Goal: Check status: Check status

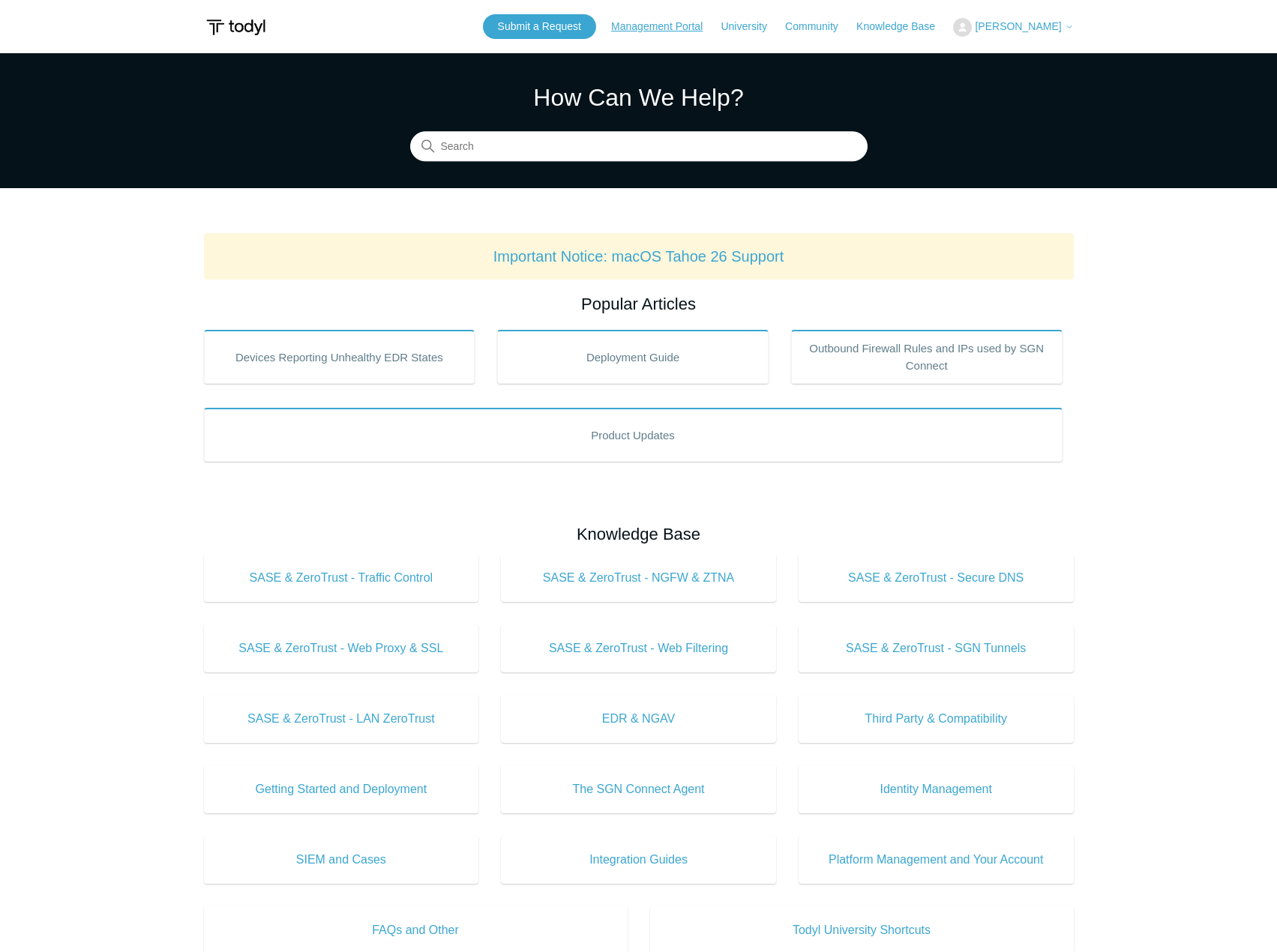
click at [688, 22] on link "Management Portal" at bounding box center [664, 27] width 106 height 16
click at [685, 22] on link "Management Portal" at bounding box center [664, 27] width 106 height 16
click at [1030, 26] on span "[PERSON_NAME]" at bounding box center [1018, 26] width 87 height 12
click at [1030, 61] on link "My Support Requests" at bounding box center [1027, 59] width 146 height 27
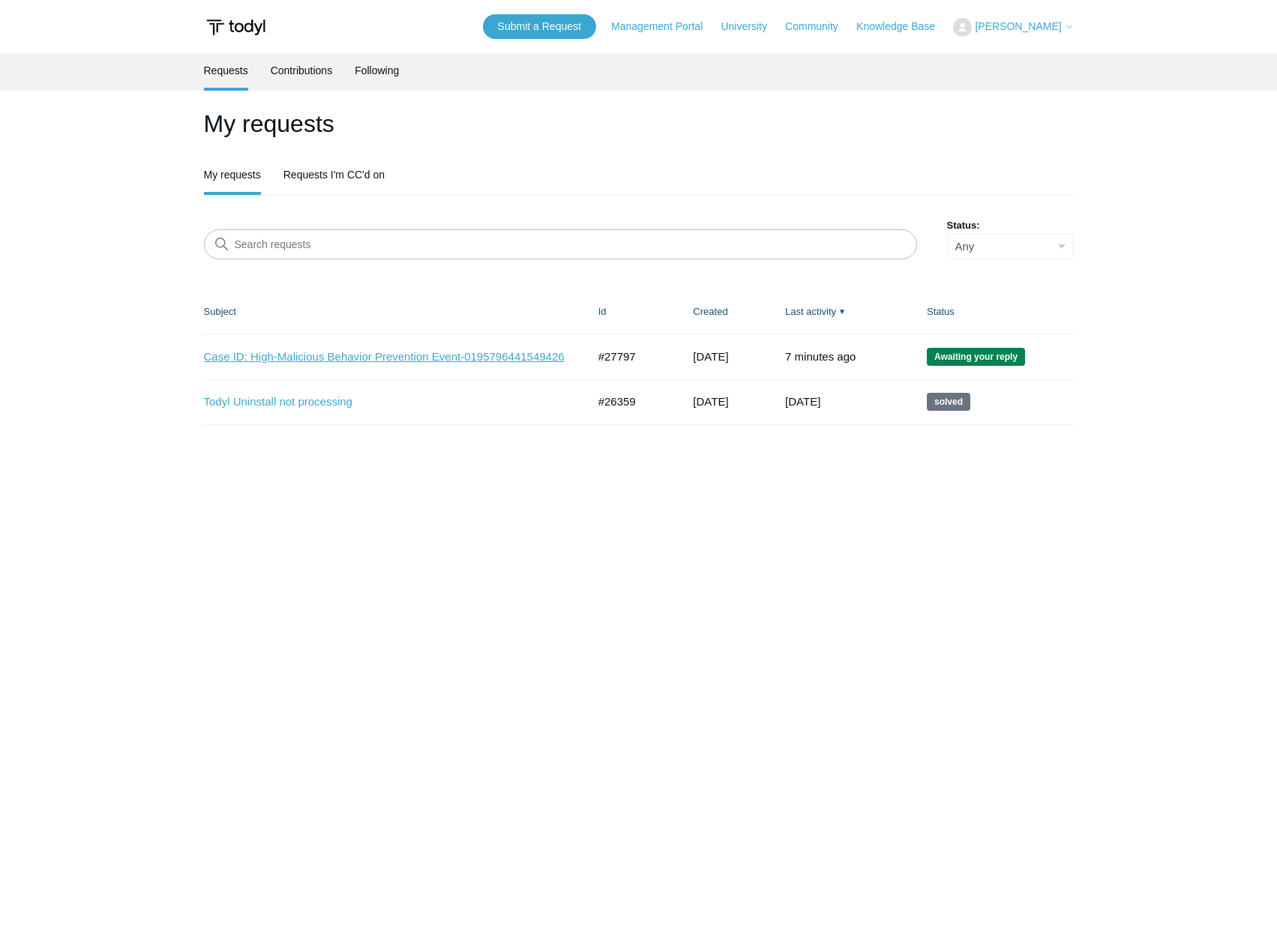
click at [438, 358] on link "Case ID: High-Malicious Behavior Prevention Event-0195796441549426" at bounding box center [384, 357] width 360 height 17
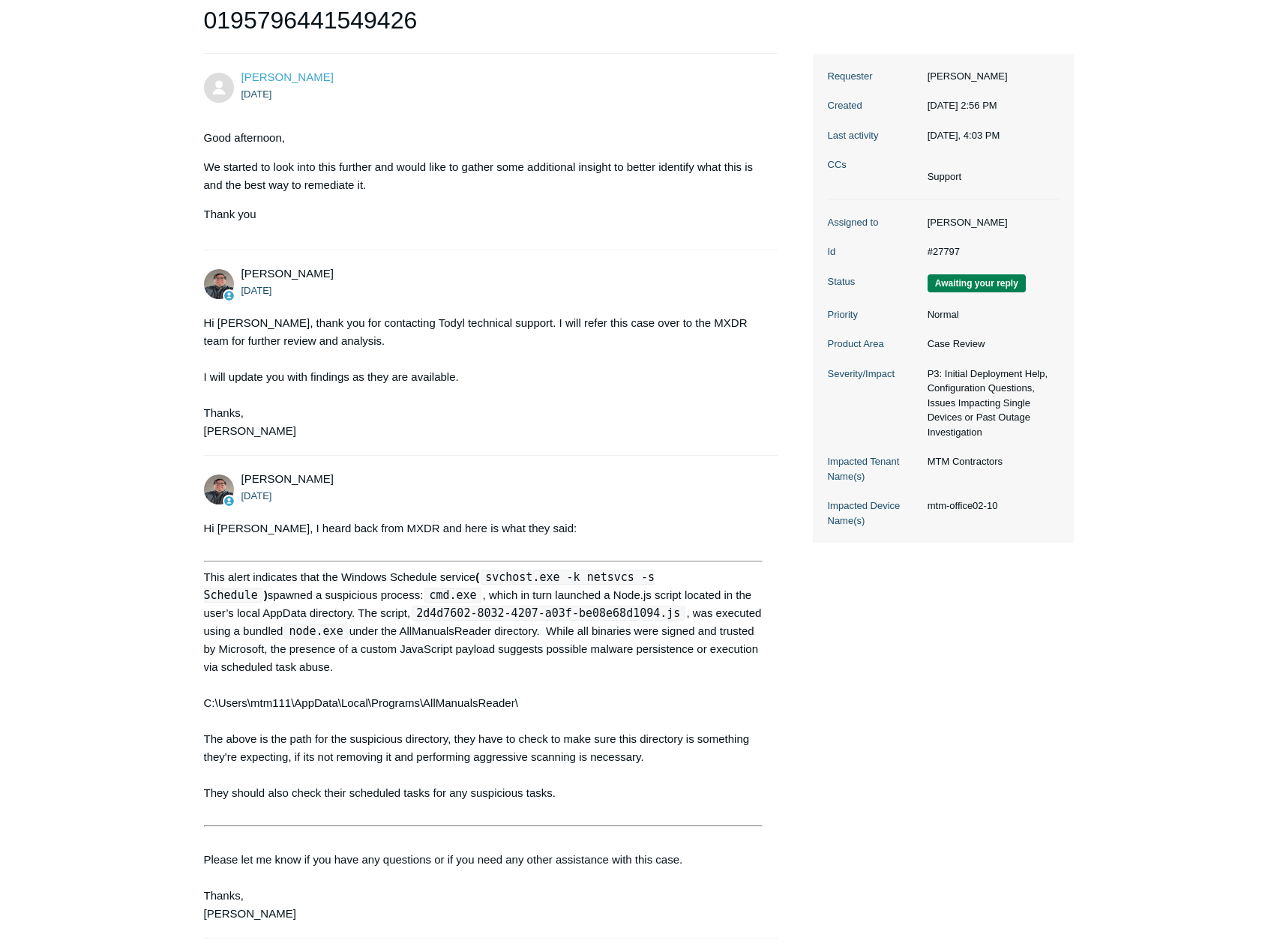
scroll to position [225, 0]
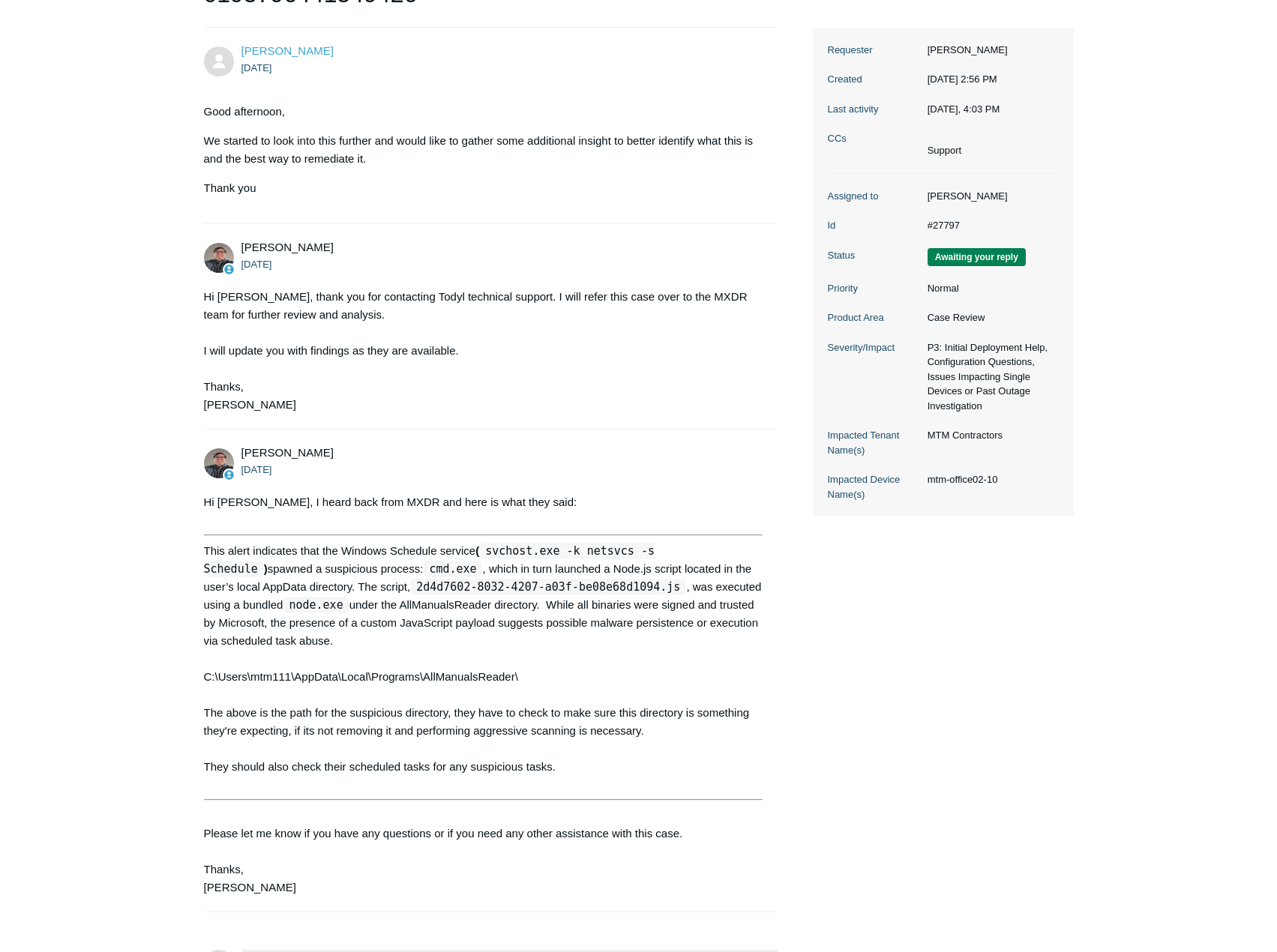
click at [1119, 688] on main "Requests Contributions Following Todyl Support Center My activities Case ID: Hi…" at bounding box center [638, 421] width 1277 height 1185
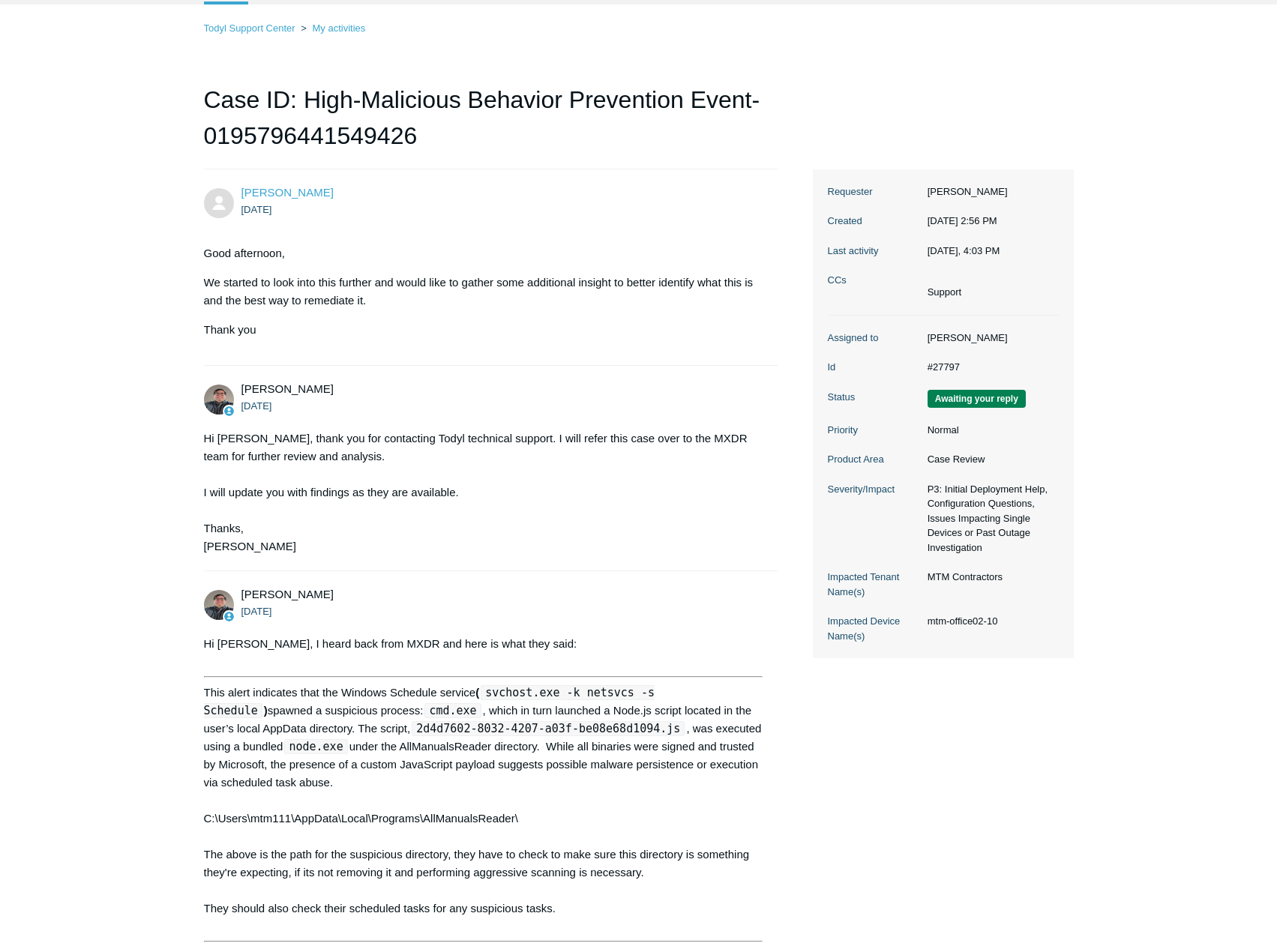
scroll to position [0, 0]
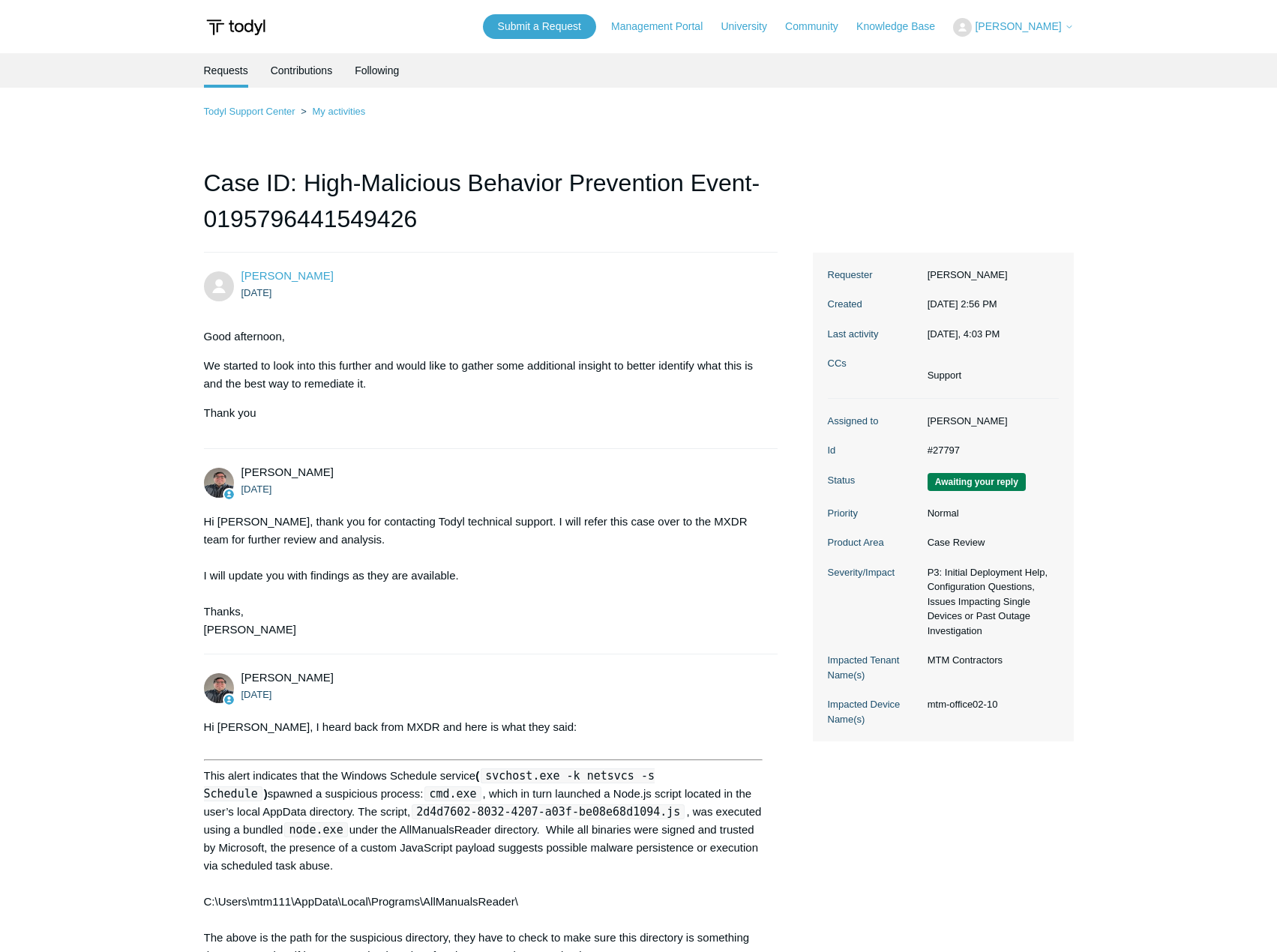
drag, startPoint x: 422, startPoint y: 219, endPoint x: 197, endPoint y: 186, distance: 227.4
click at [195, 186] on main "Requests Contributions Following Todyl Support Center My activities Case ID: Hi…" at bounding box center [638, 646] width 1277 height 1185
copy h1 "Case ID: High-Malicious Behavior Prevention Event-0195796441549426"
